Goal: Information Seeking & Learning: Learn about a topic

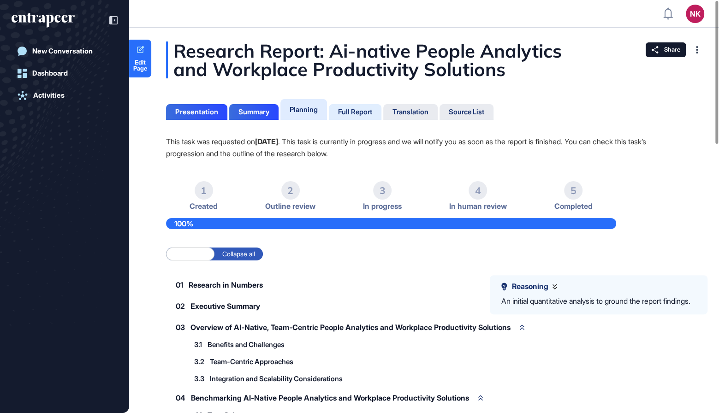
click at [352, 111] on div "Full Report" at bounding box center [355, 112] width 34 height 8
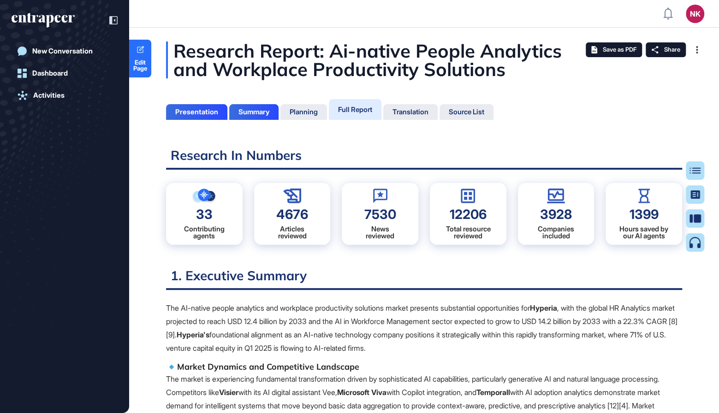
scroll to position [367, 2]
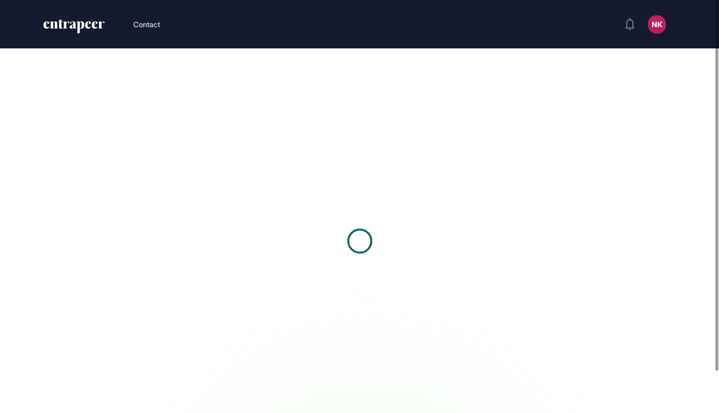
scroll to position [0, 0]
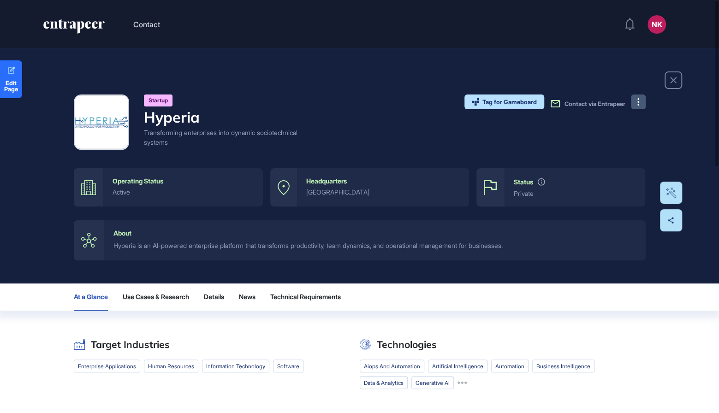
click at [642, 103] on button at bounding box center [638, 101] width 15 height 15
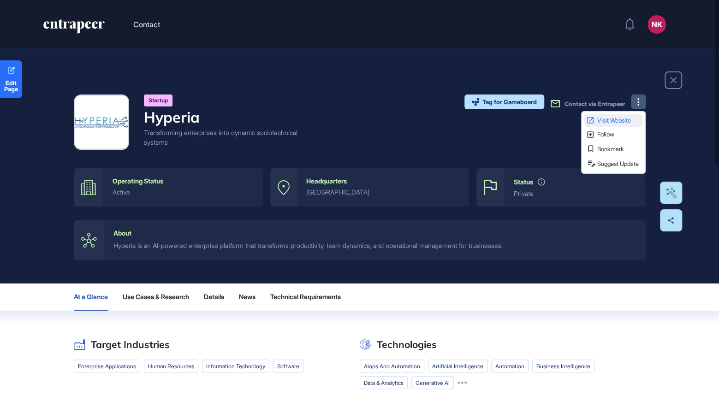
click at [611, 121] on span "Visit Website" at bounding box center [618, 121] width 43 height 6
